Goal: Task Accomplishment & Management: Complete application form

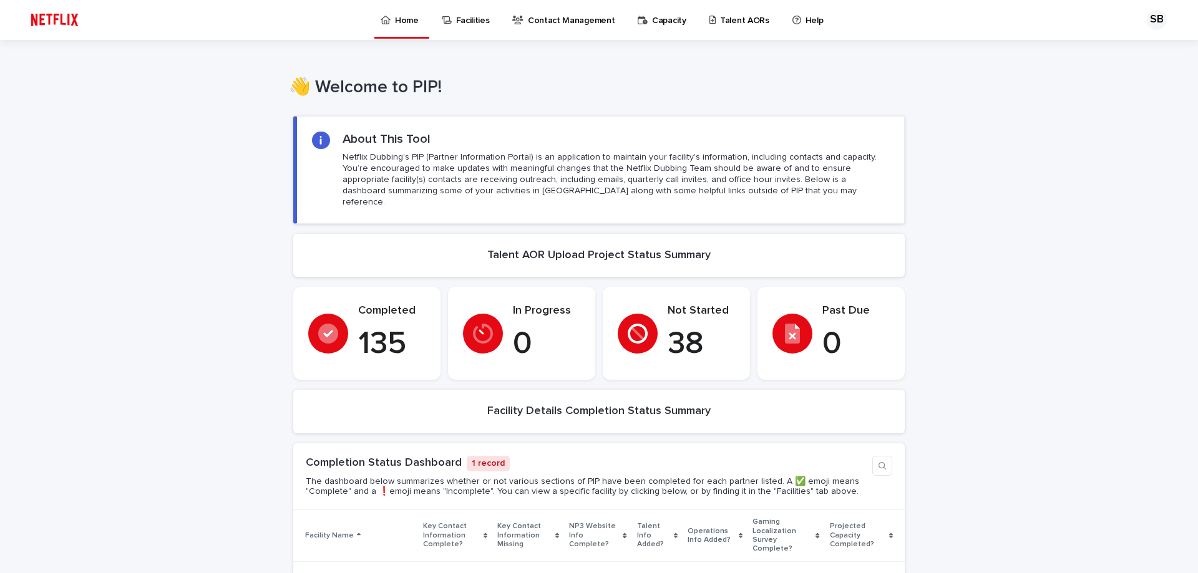
click at [459, 31] on link "Facilities" at bounding box center [468, 19] width 55 height 39
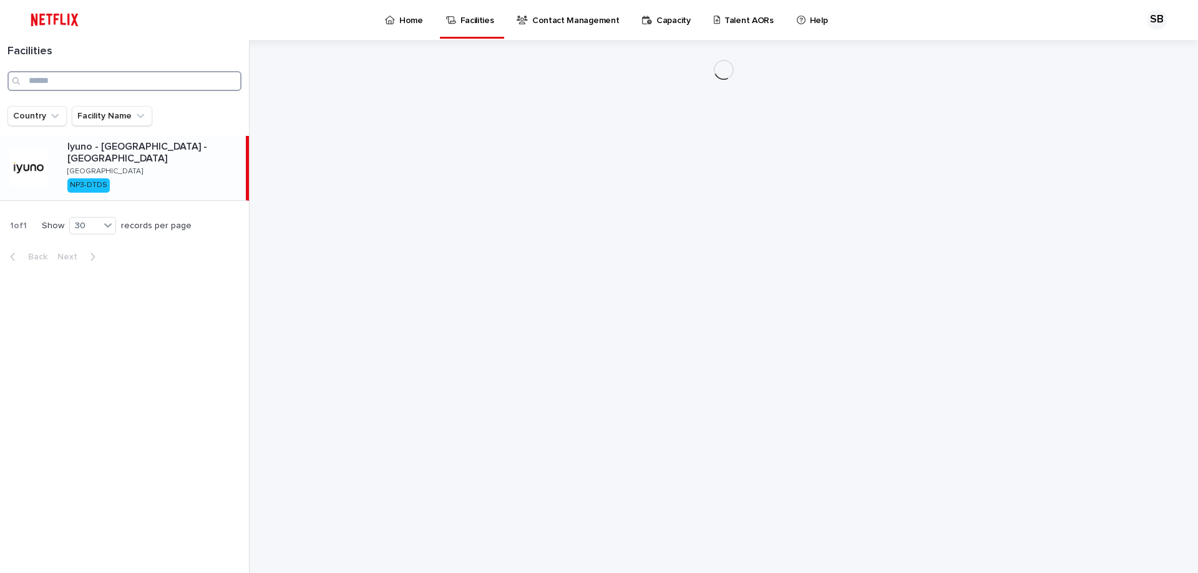
click at [105, 79] on input "Search" at bounding box center [124, 81] width 234 height 20
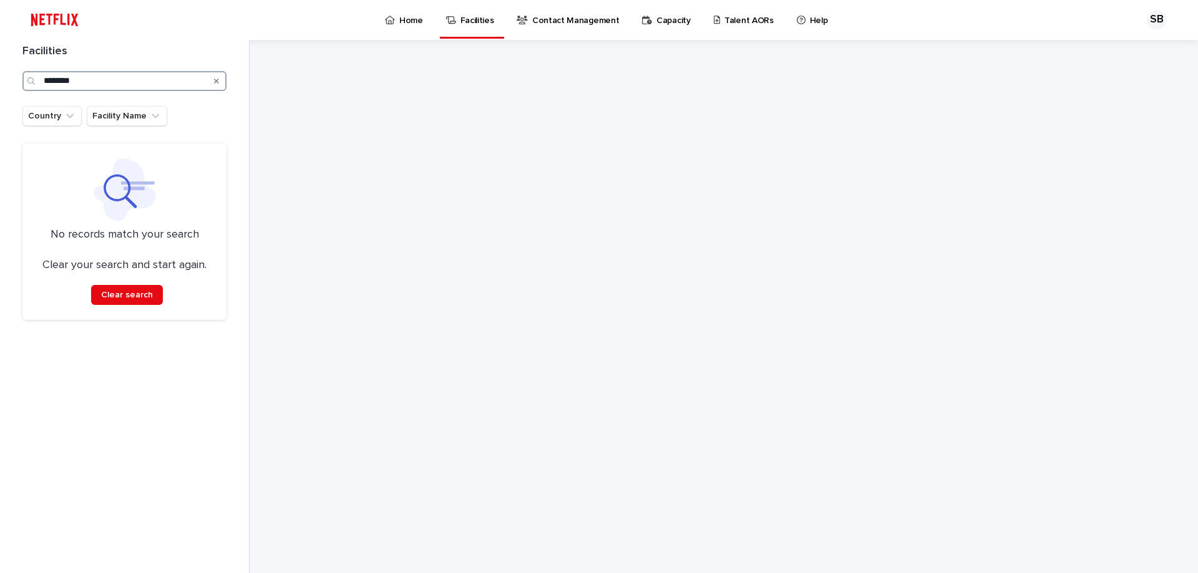
type input "********"
click at [227, 75] on div "Facilities ********" at bounding box center [124, 68] width 219 height 46
click at [740, 19] on p "Talent AORs" at bounding box center [748, 13] width 49 height 26
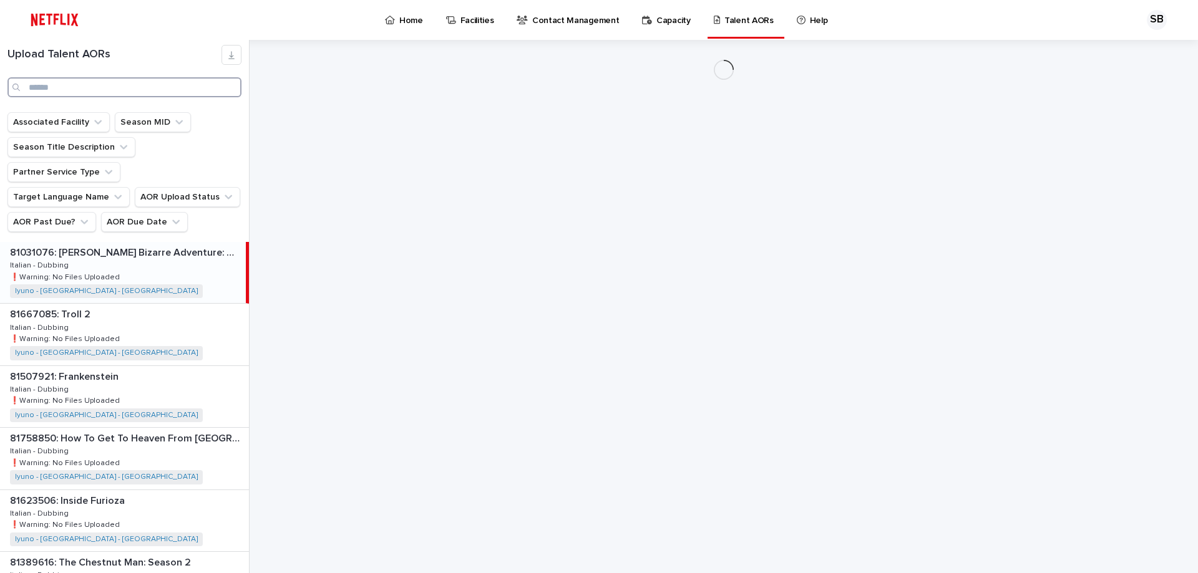
click at [115, 94] on input "Search" at bounding box center [124, 87] width 234 height 20
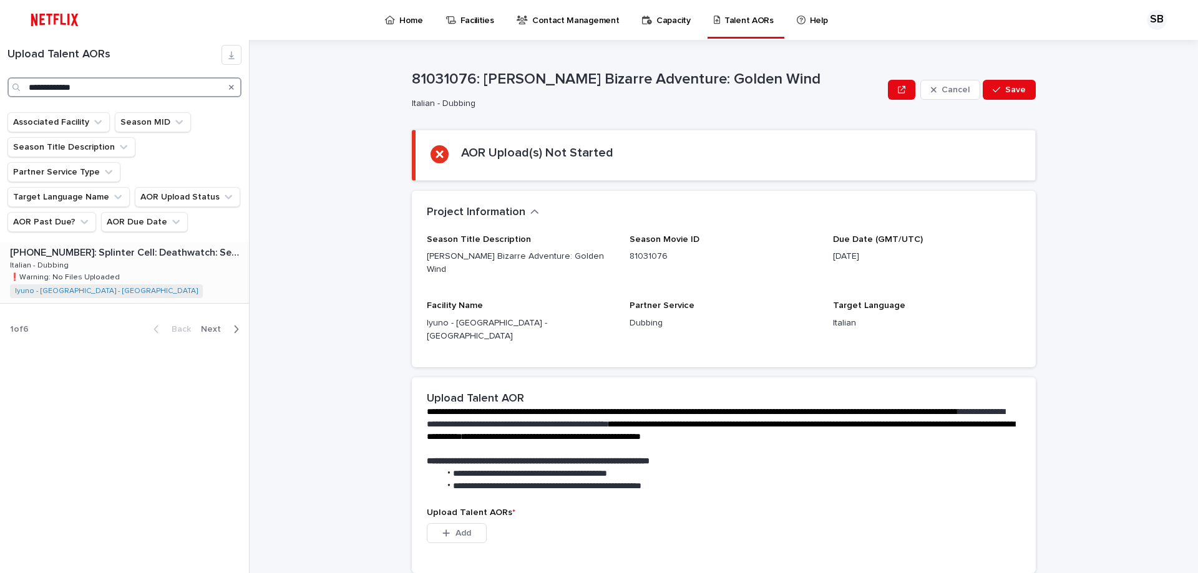
type input "**********"
click at [150, 250] on div "[PHONE_NUMBER]: Splinter Cell: Deathwatch: Season [PHONE_NUMBER]: Splinter Cell…" at bounding box center [124, 272] width 249 height 61
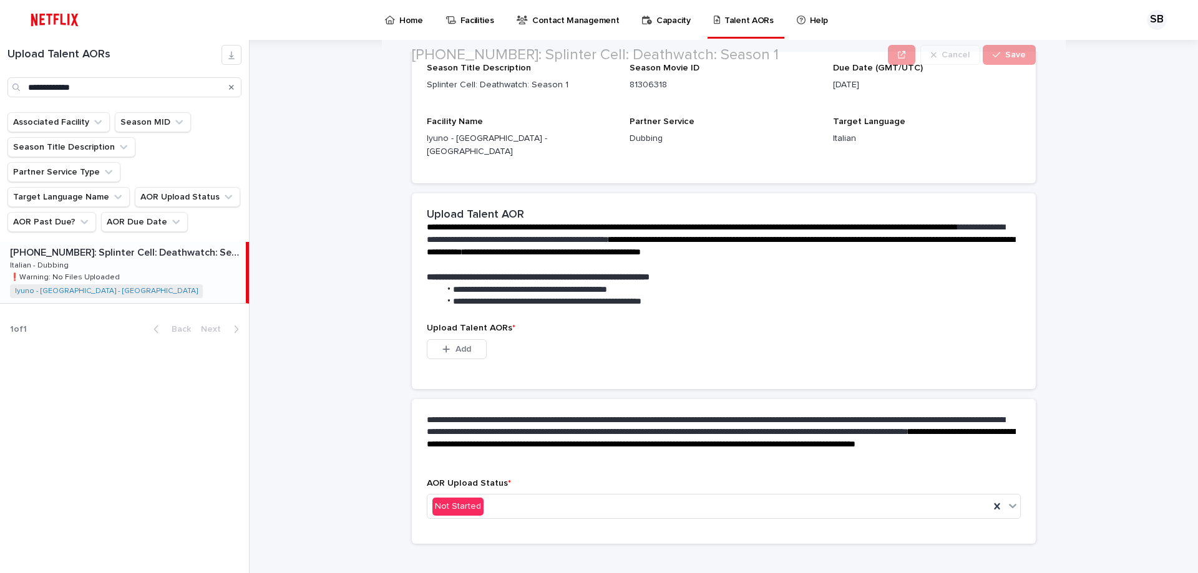
scroll to position [175, 0]
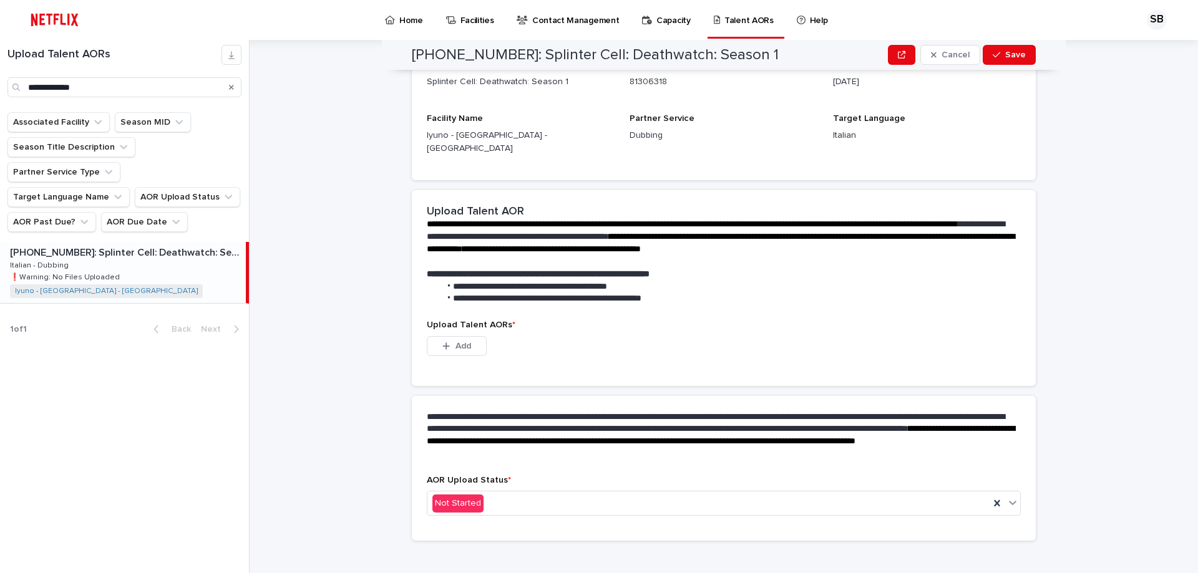
click at [474, 320] on div "Upload Talent AORs * This file cannot be opened Download File Add" at bounding box center [724, 345] width 594 height 51
click at [469, 336] on button "Add" at bounding box center [457, 346] width 60 height 20
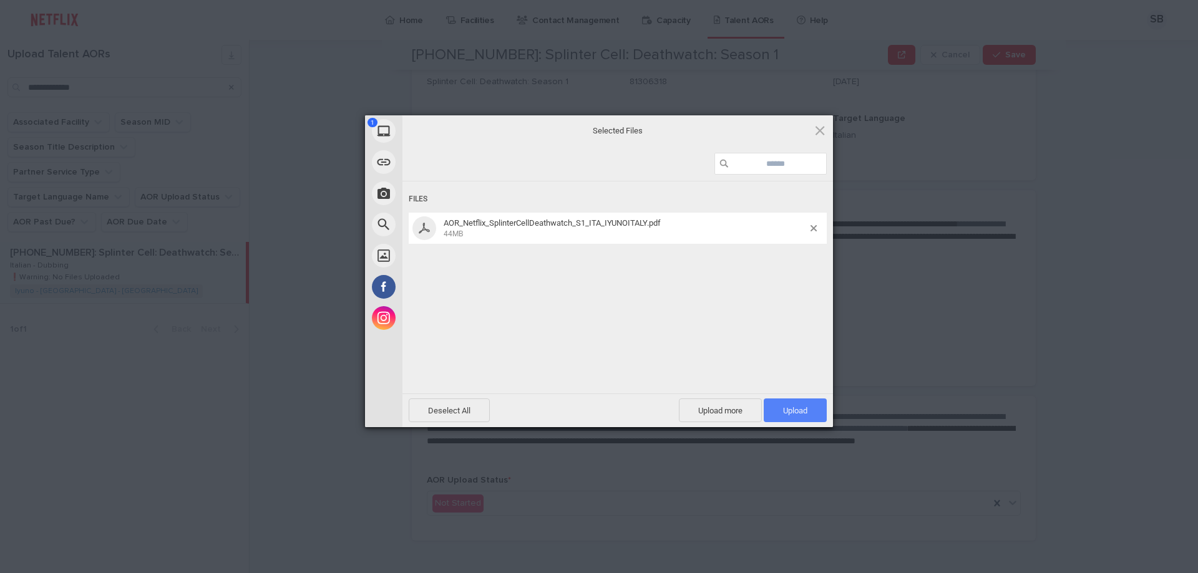
click at [804, 411] on span "Upload 1" at bounding box center [795, 410] width 24 height 9
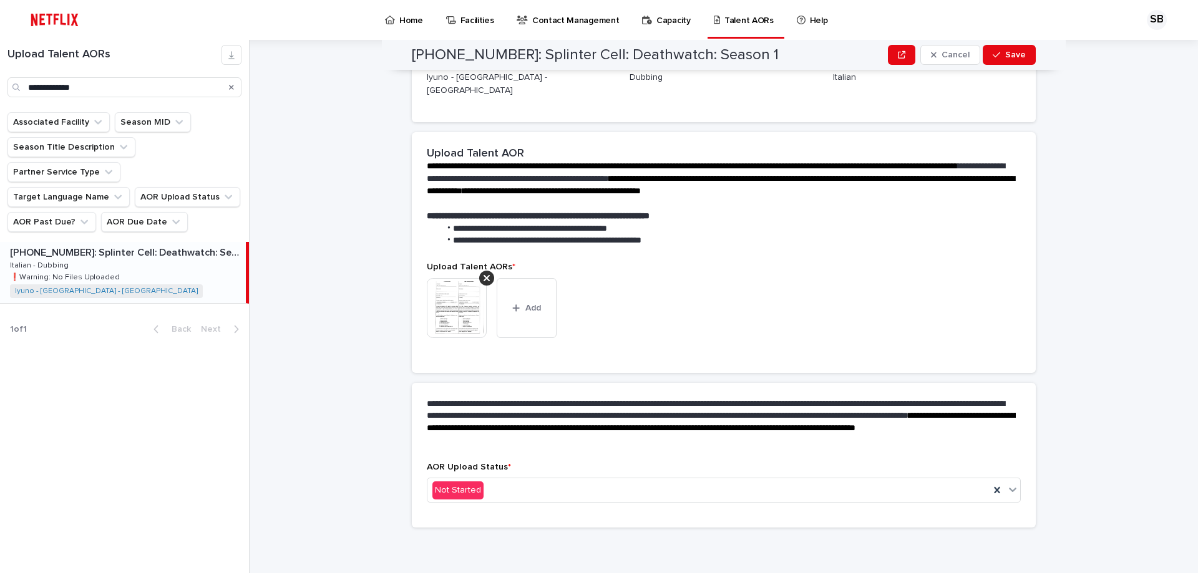
scroll to position [158, 0]
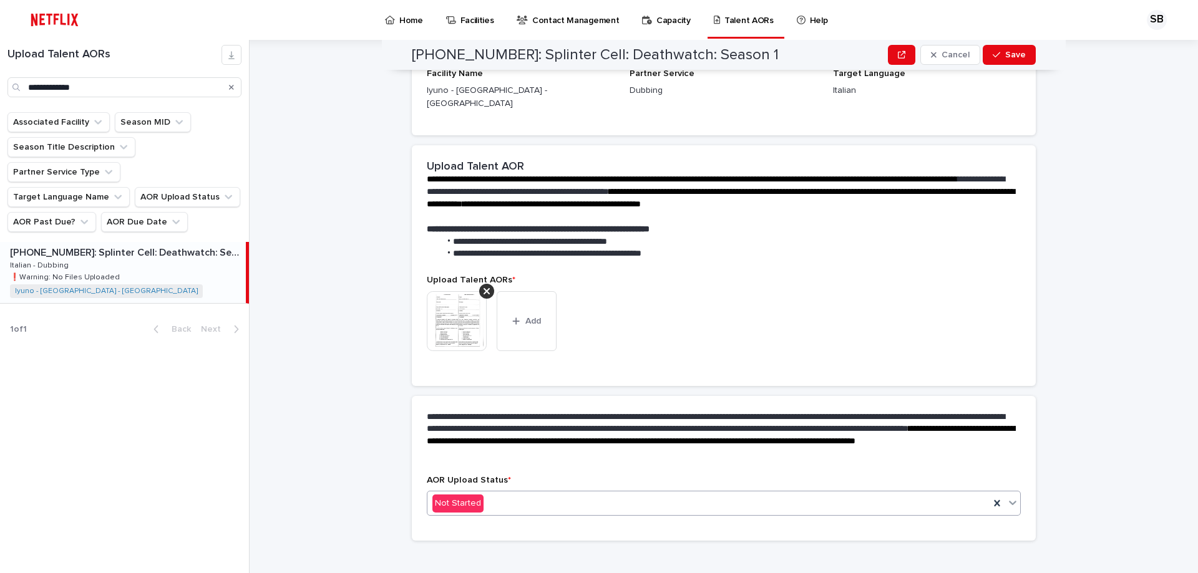
click at [494, 495] on div "Not Started" at bounding box center [708, 504] width 562 height 21
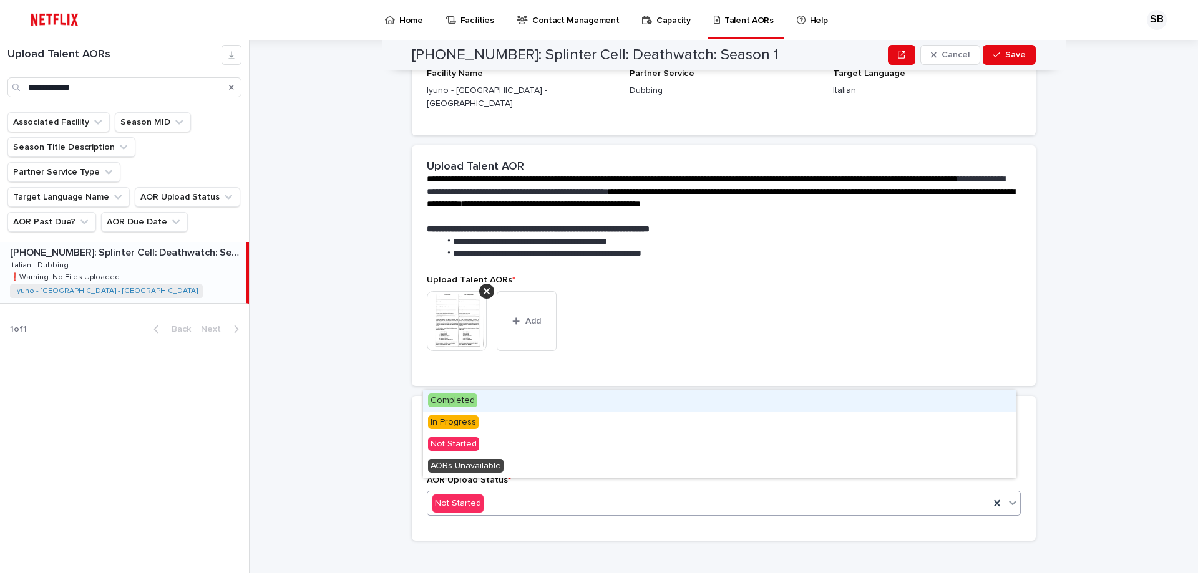
click at [475, 401] on span "Completed" at bounding box center [452, 401] width 49 height 14
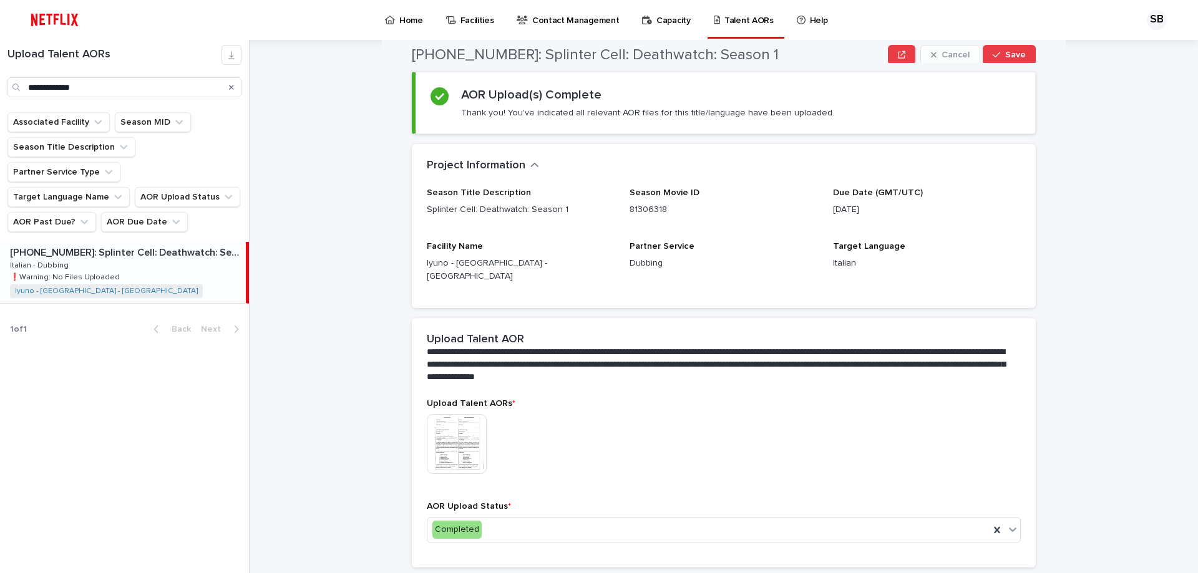
scroll to position [0, 0]
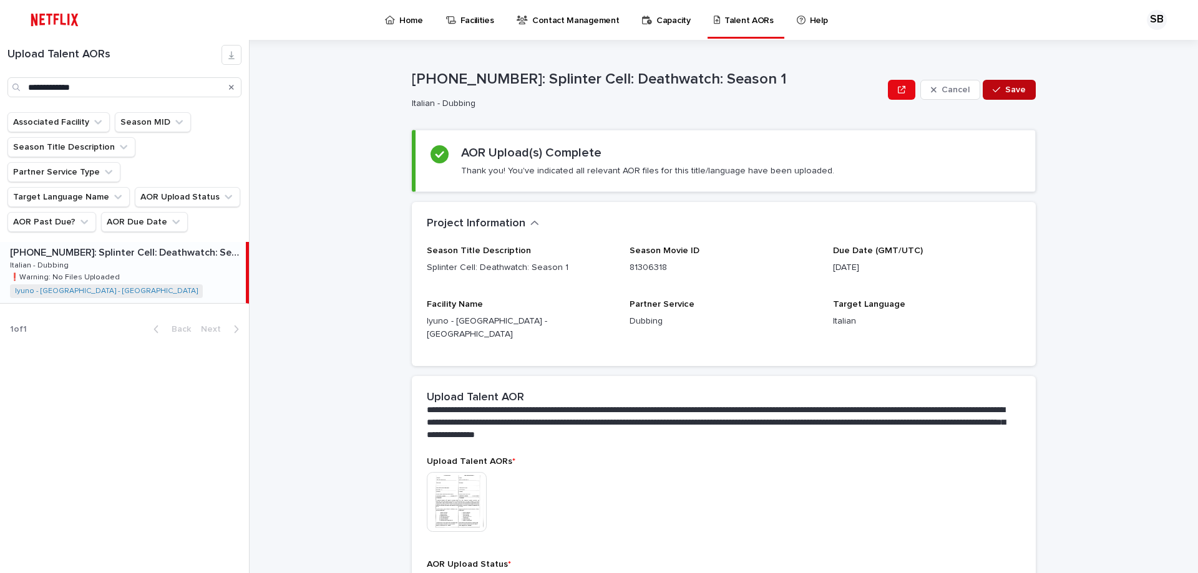
click at [1003, 95] on button "Save" at bounding box center [1009, 90] width 53 height 20
click at [230, 94] on button "Search" at bounding box center [231, 87] width 5 height 20
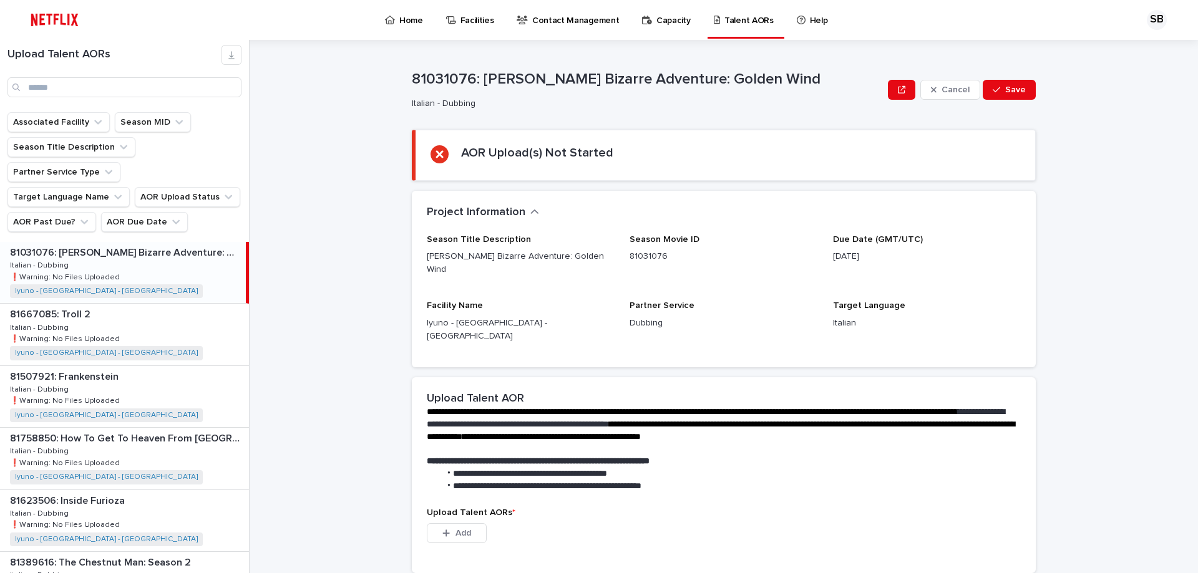
click at [731, 30] on link "Talent AORs" at bounding box center [746, 18] width 67 height 37
click at [430, 9] on div "Home" at bounding box center [406, 19] width 55 height 39
click at [424, 22] on div "Home" at bounding box center [406, 13] width 45 height 26
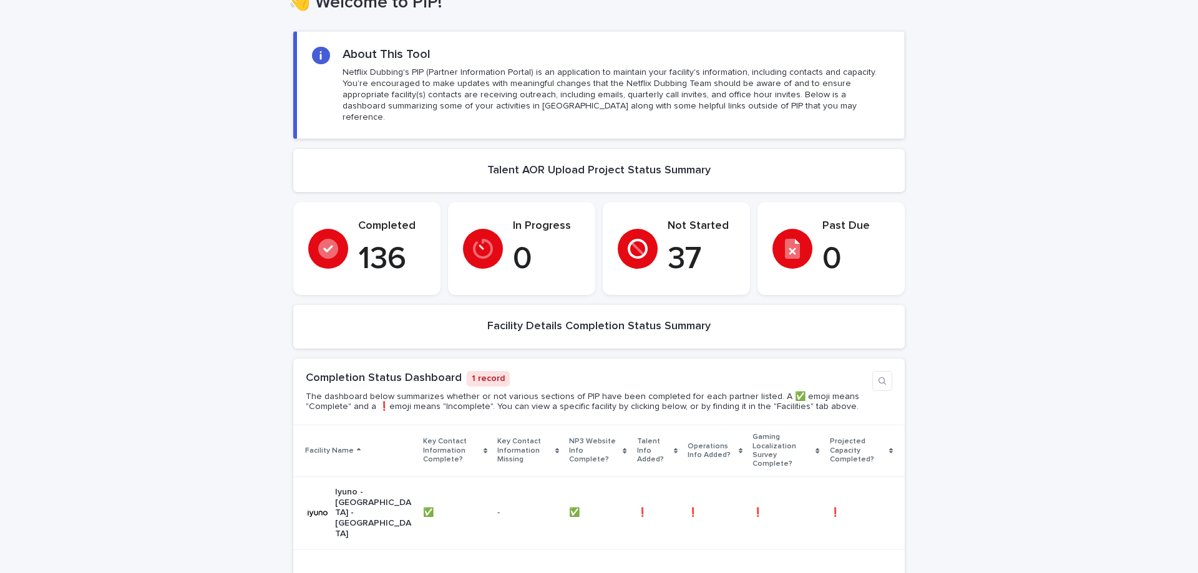
scroll to position [62, 0]
